Goal: Information Seeking & Learning: Learn about a topic

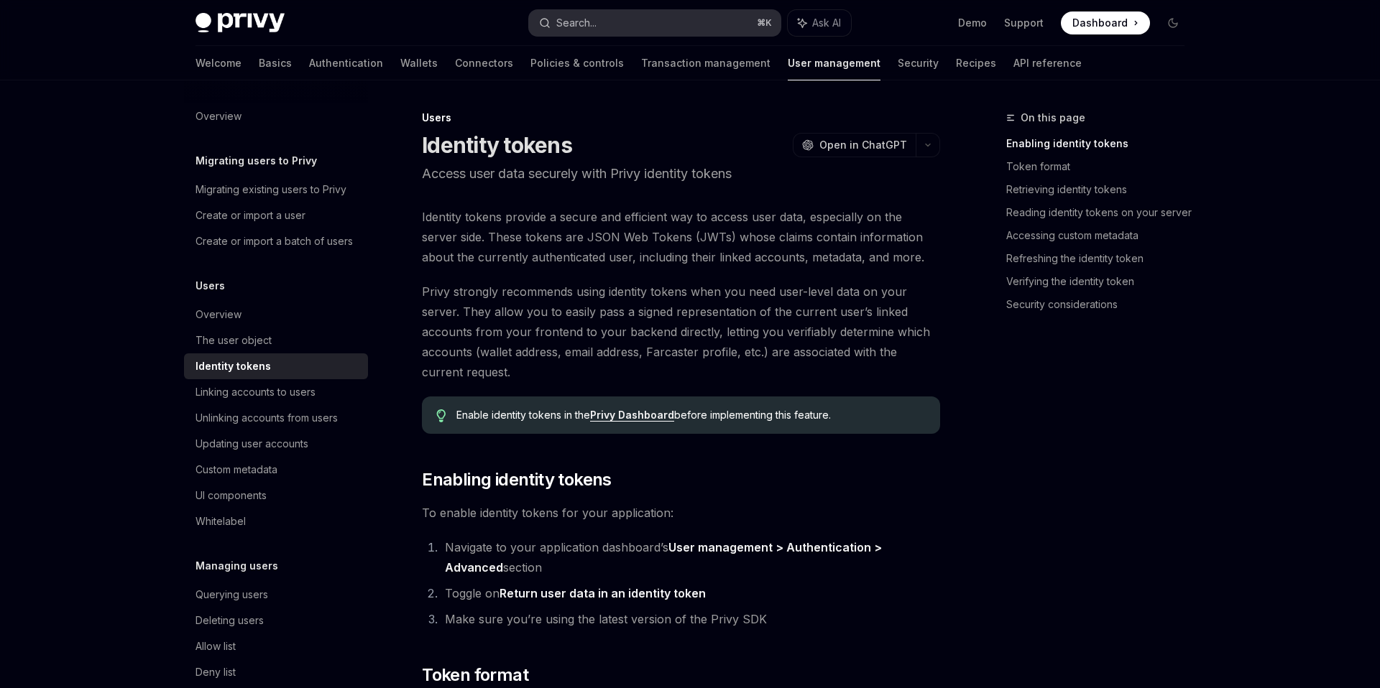
scroll to position [125, 0]
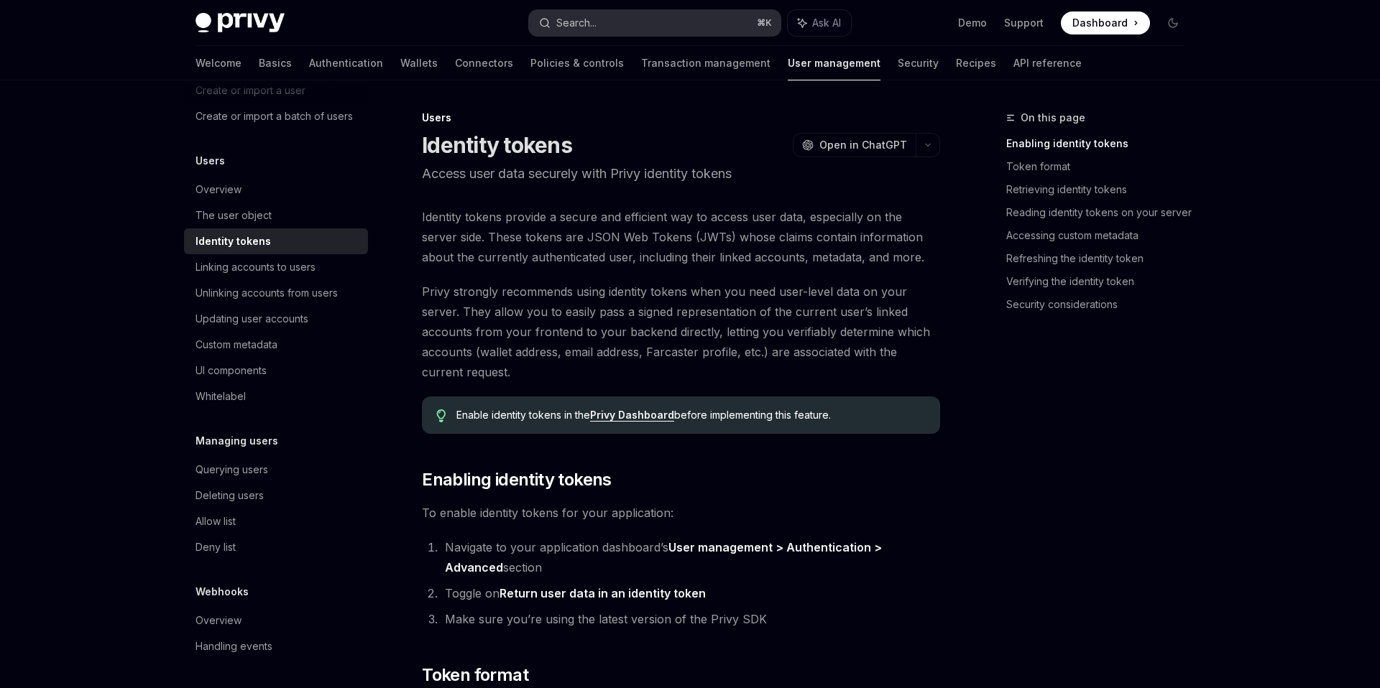
click at [611, 29] on button "Search... ⌘ K" at bounding box center [654, 23] width 251 height 26
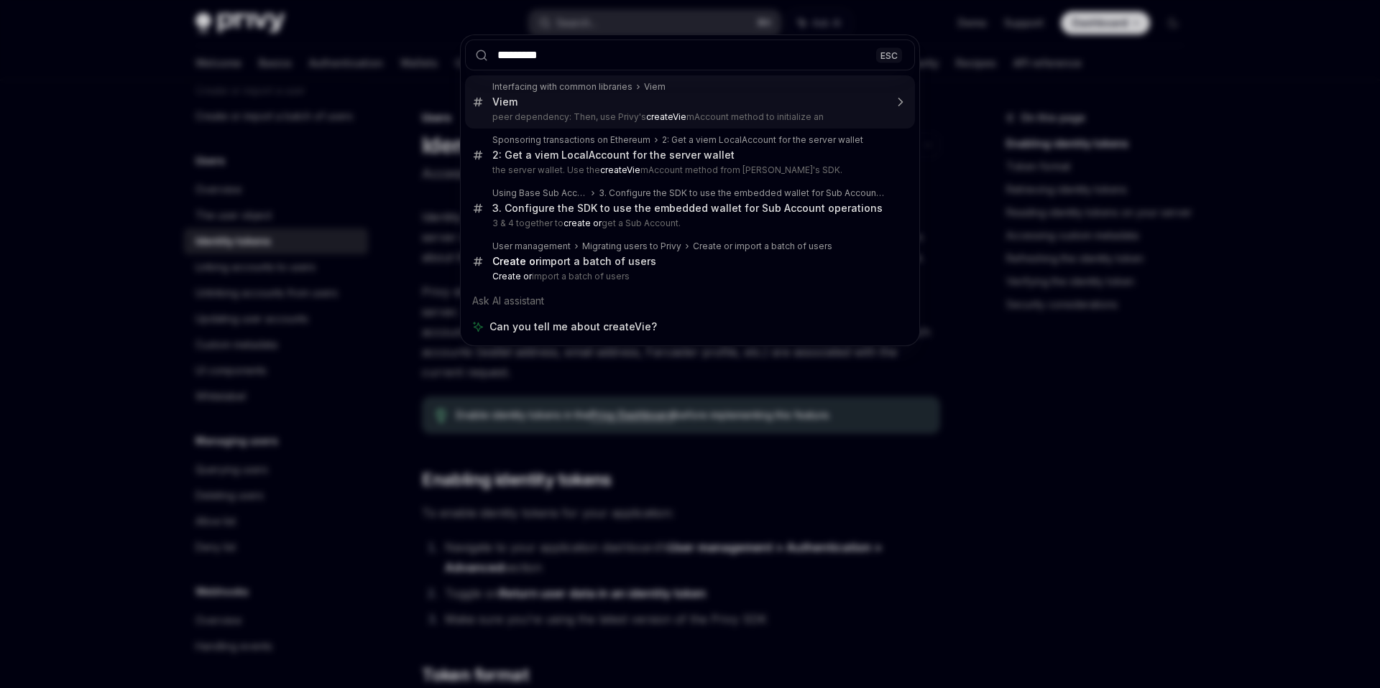
type input "**********"
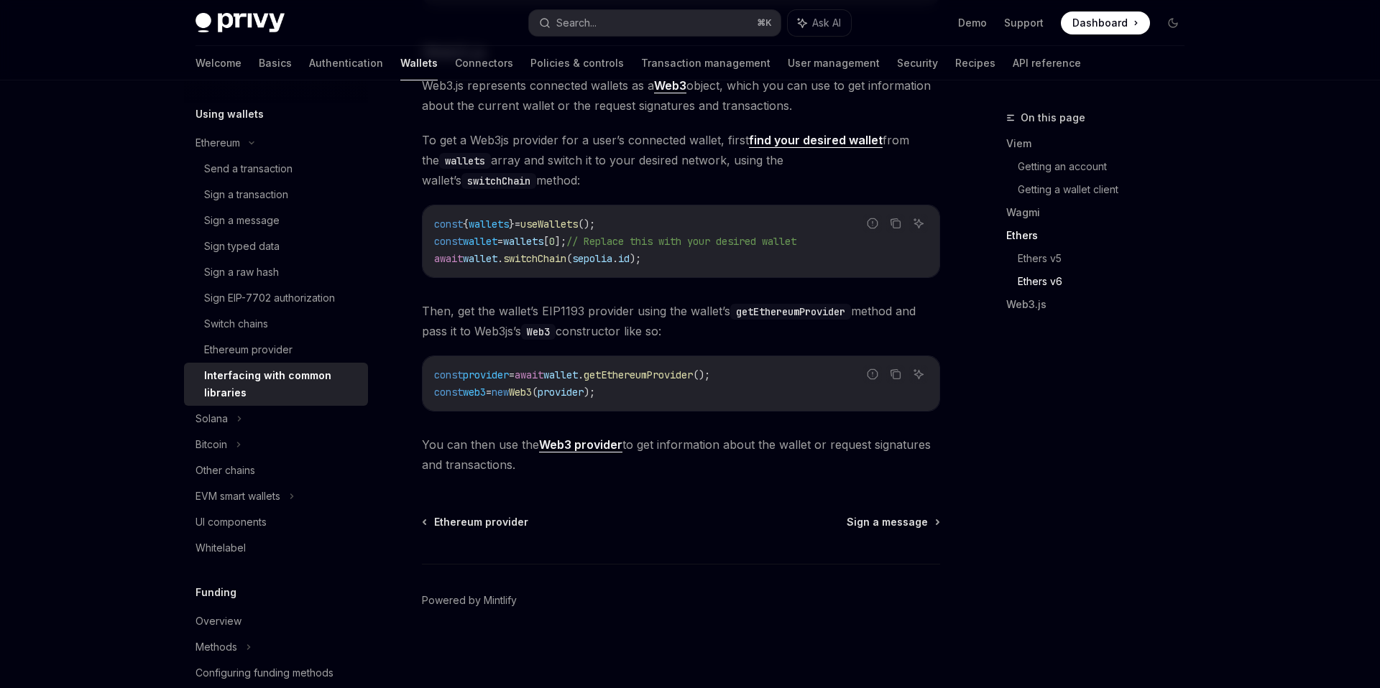
scroll to position [1847, 0]
click at [627, 18] on button "Search... ⌘ K" at bounding box center [654, 23] width 251 height 26
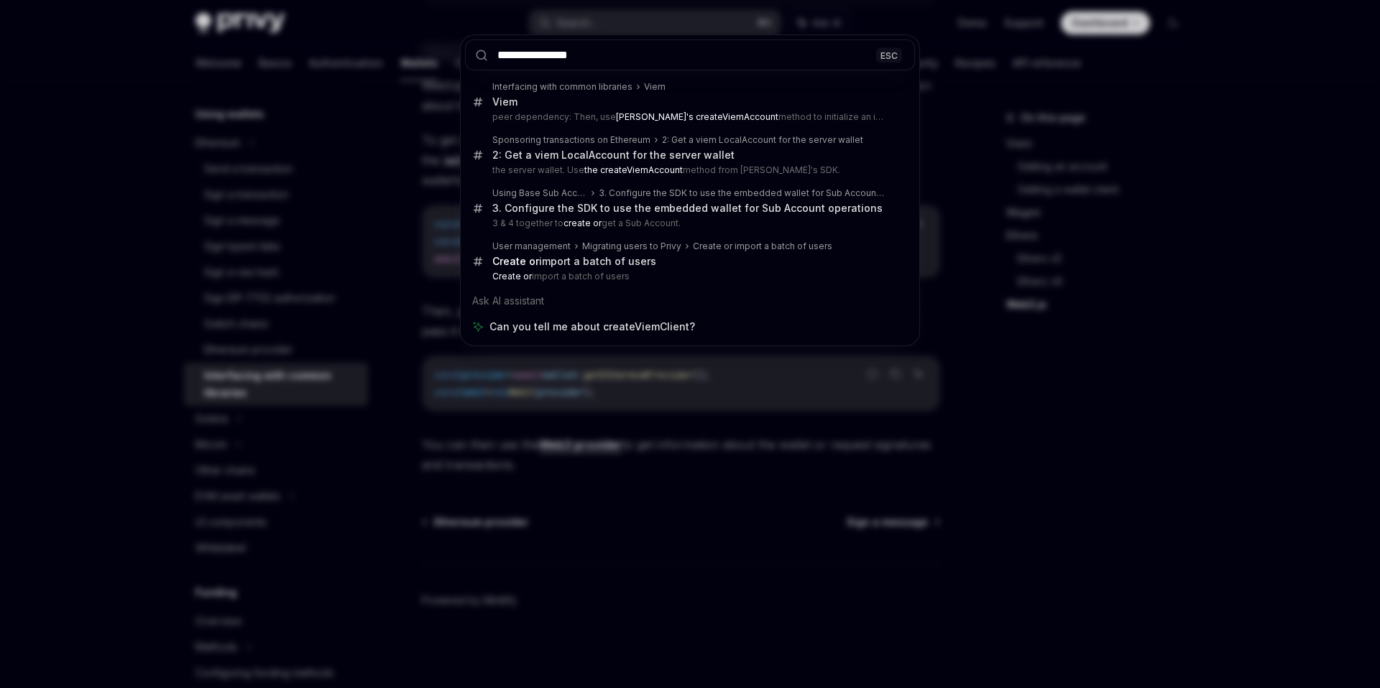
type input "**********"
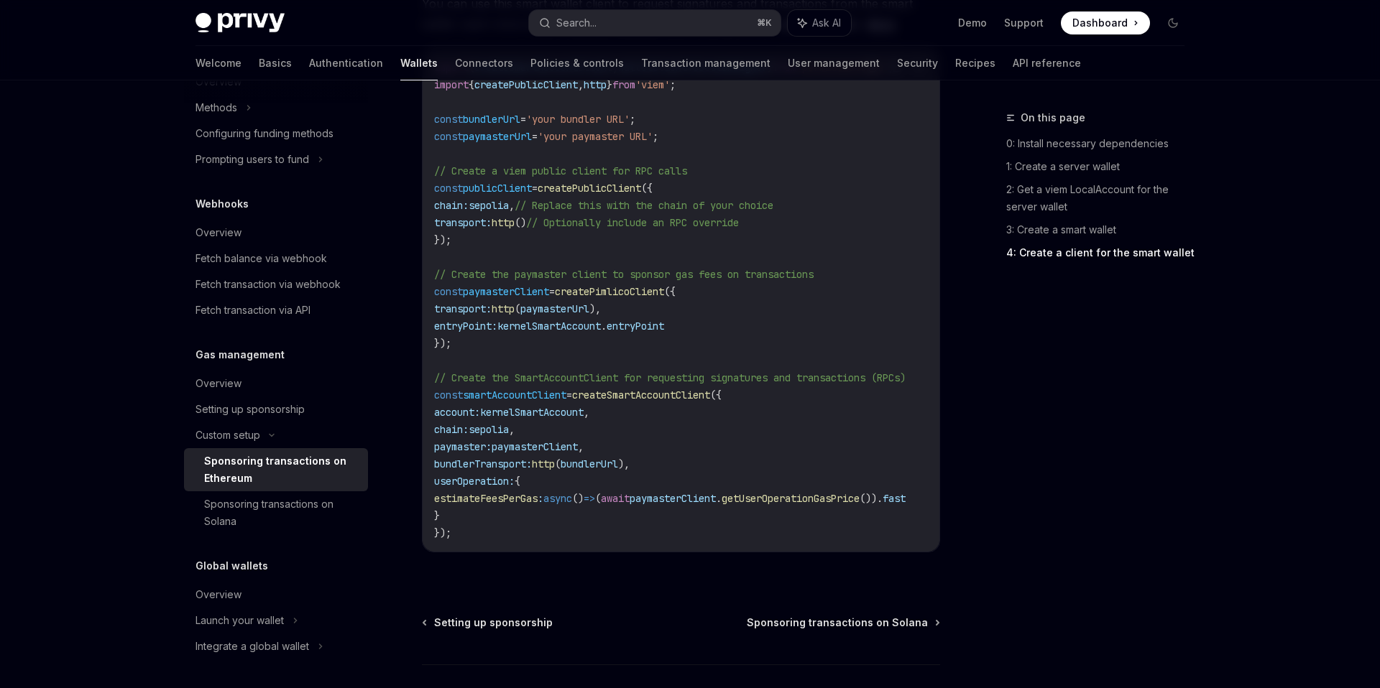
scroll to position [1824, 0]
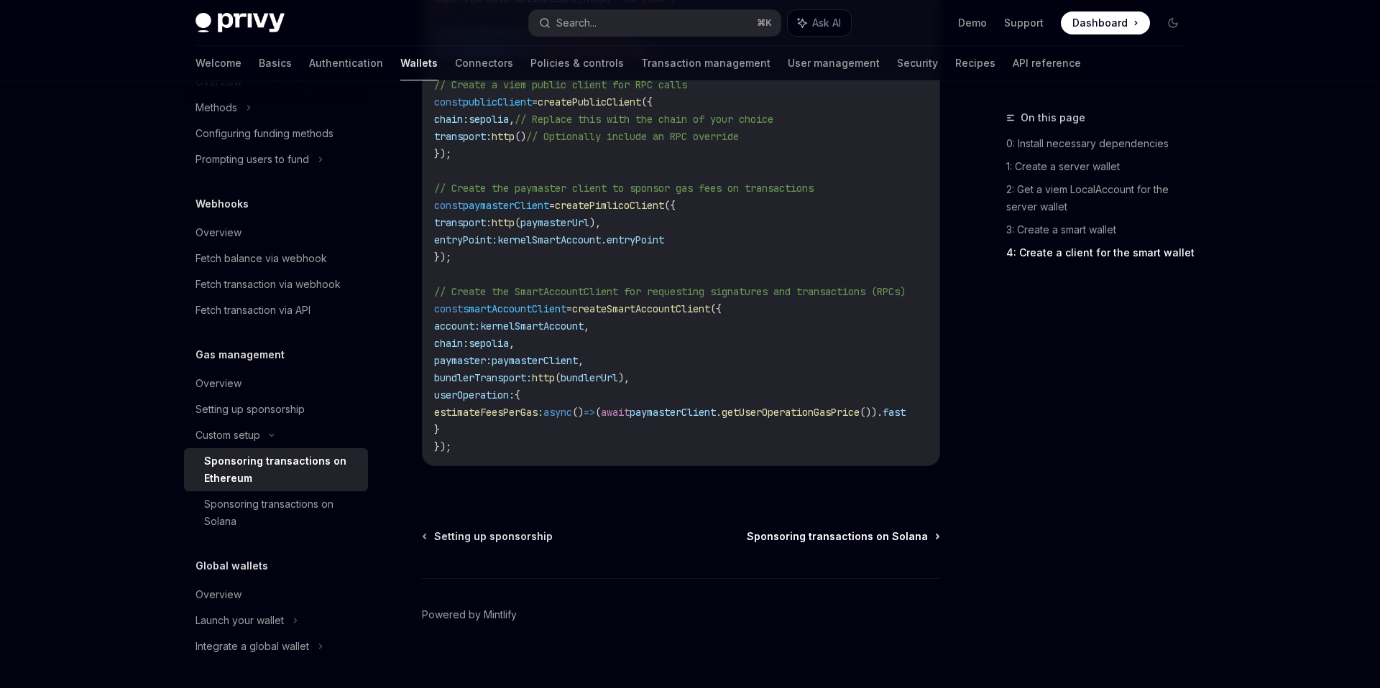
click at [825, 530] on span "Sponsoring transactions on Solana" at bounding box center [837, 537] width 181 height 14
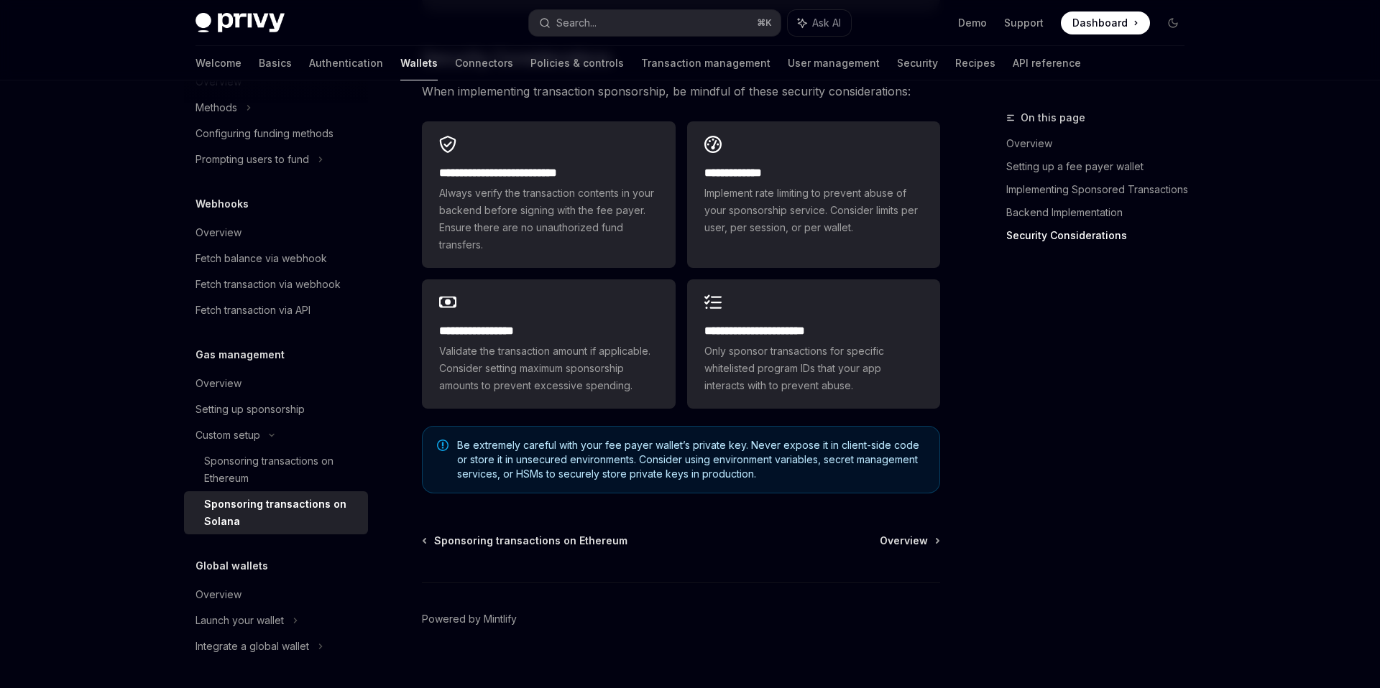
scroll to position [4154, 0]
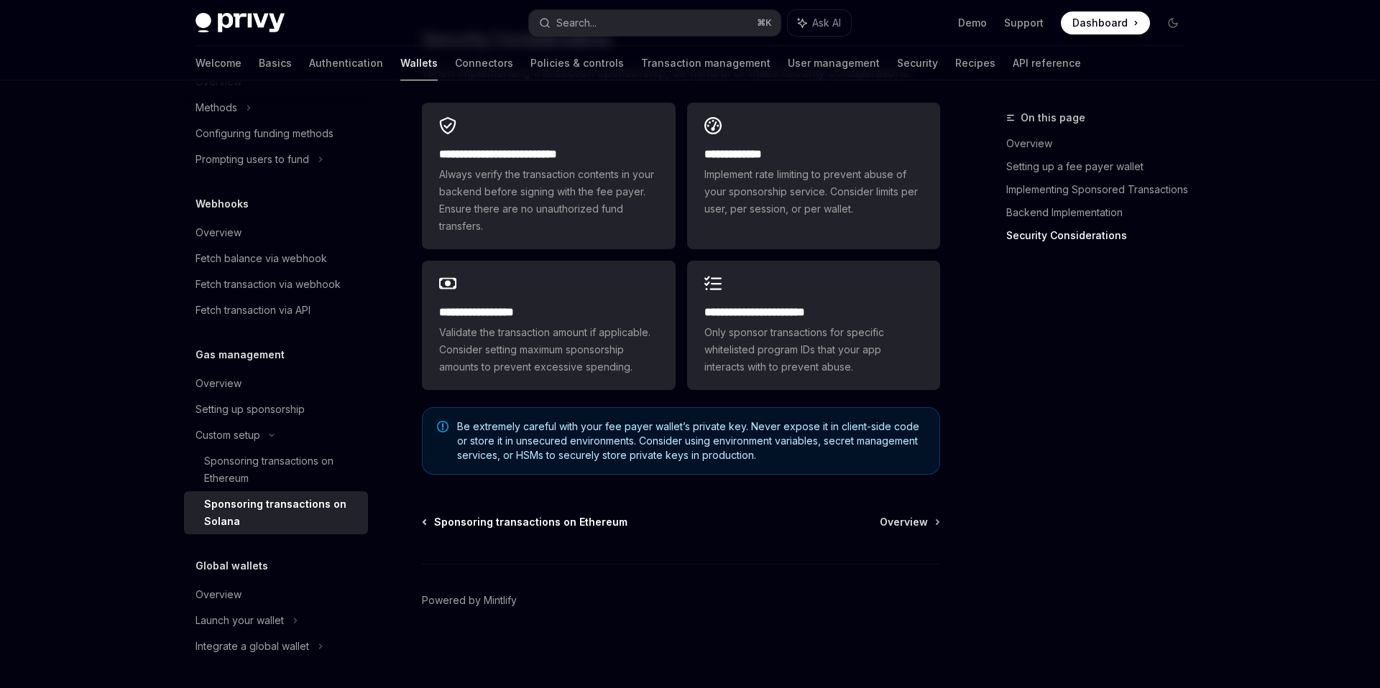
click at [583, 522] on span "Sponsoring transactions on Ethereum" at bounding box center [530, 522] width 193 height 14
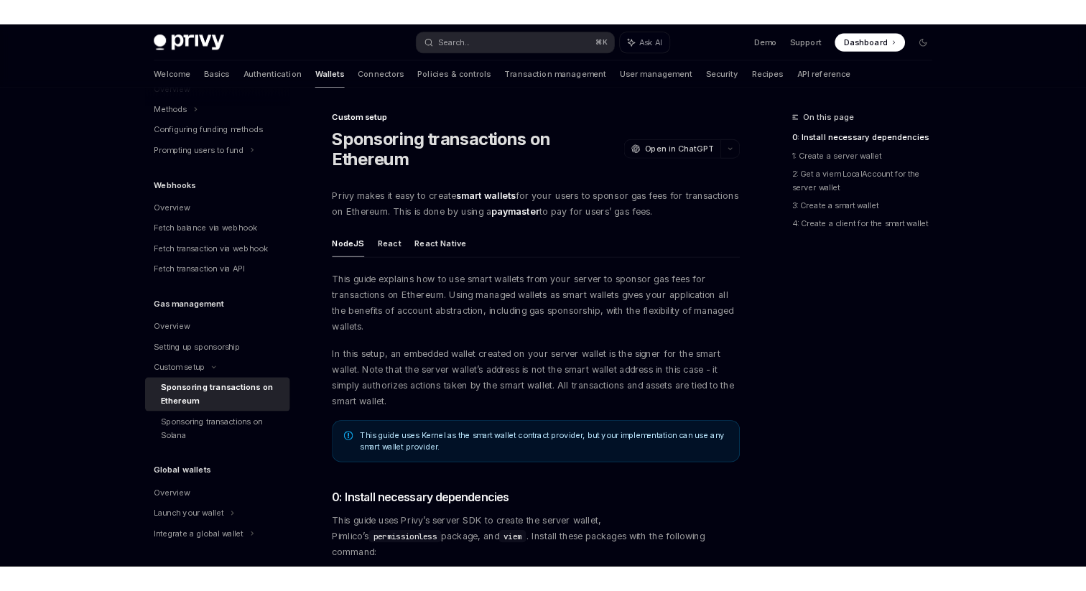
scroll to position [882, 0]
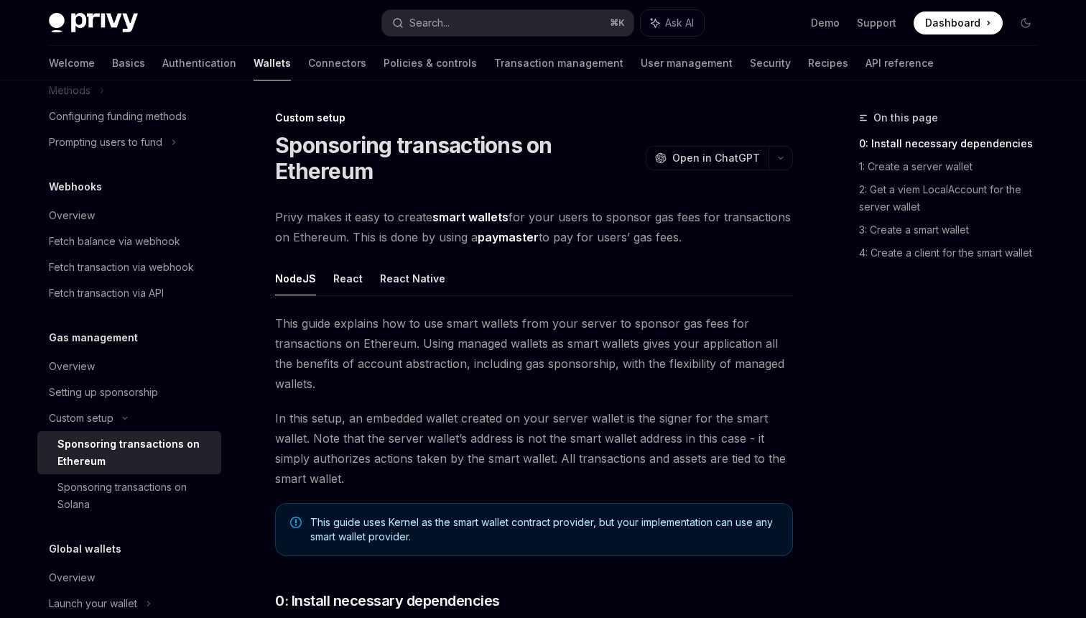
type textarea "*"
